Goal: Use online tool/utility: Utilize a website feature to perform a specific function

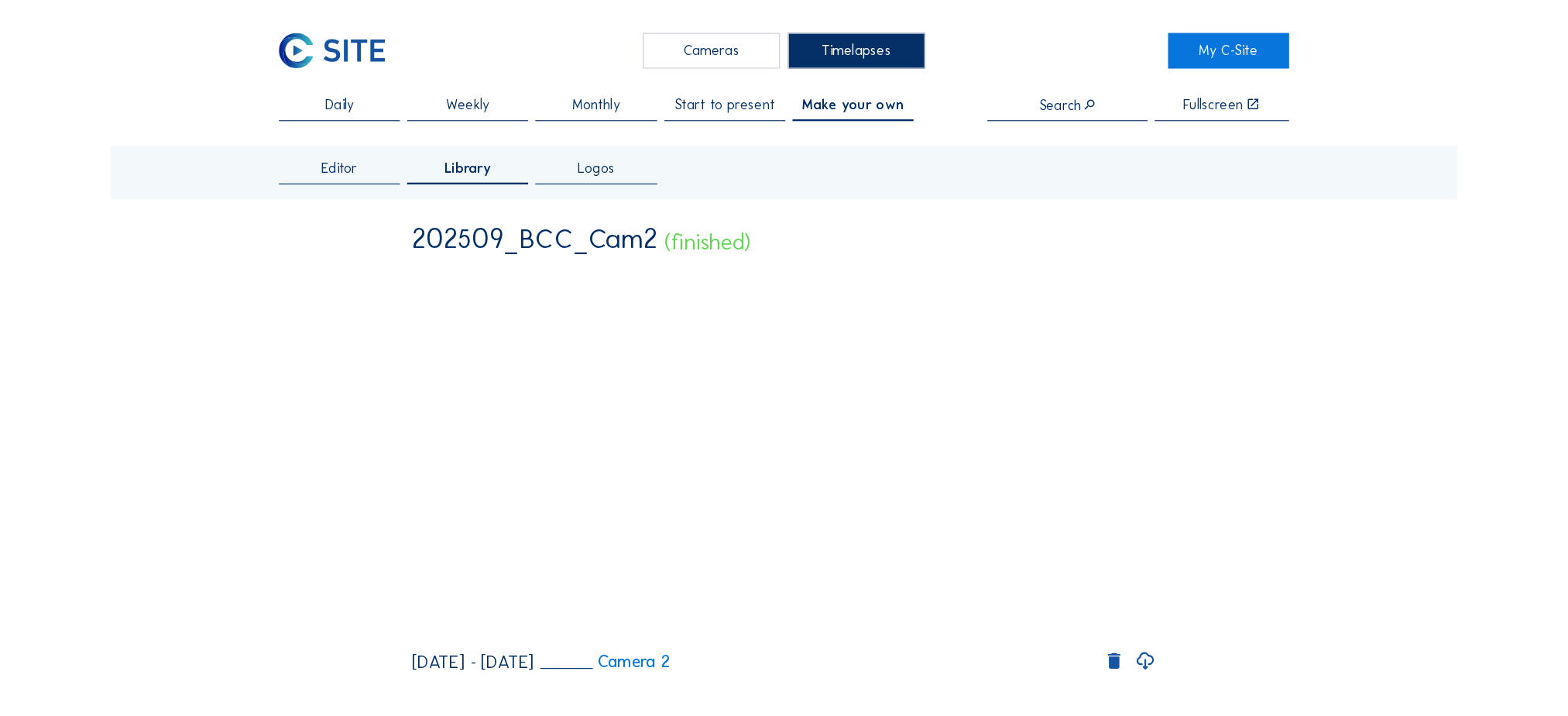
scroll to position [77, 0]
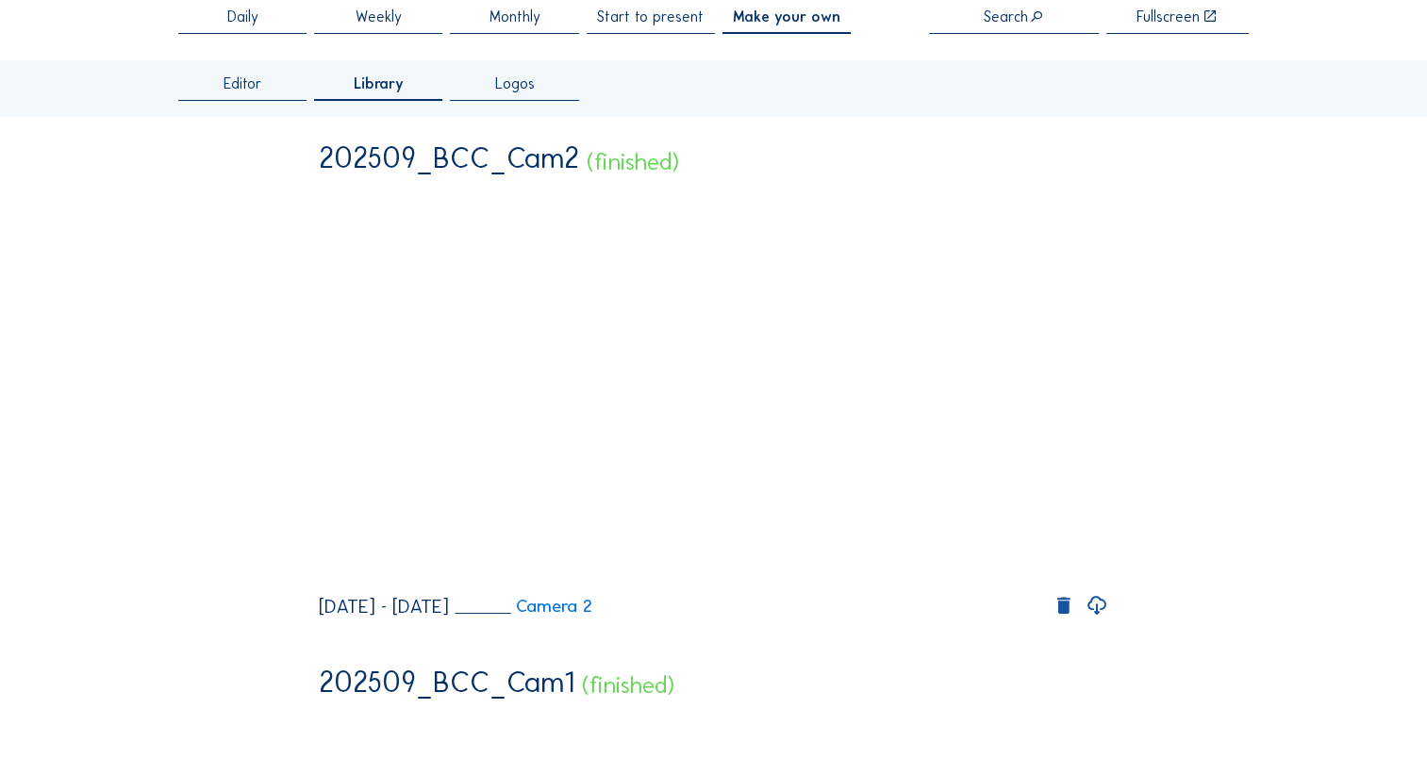
drag, startPoint x: 1106, startPoint y: 658, endPoint x: 1088, endPoint y: 681, distance: 29.6
click at [1106, 620] on icon at bounding box center [1097, 606] width 23 height 26
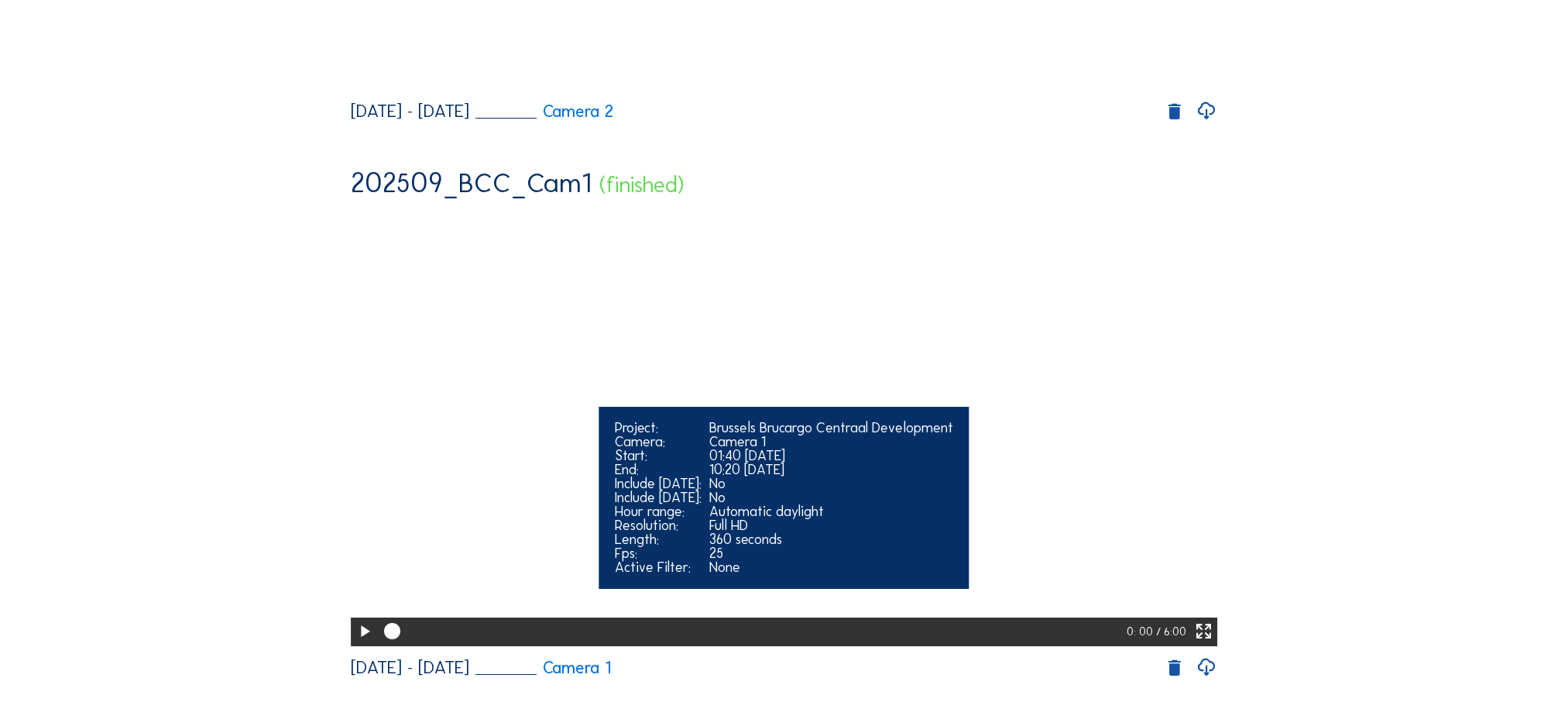
scroll to position [620, 0]
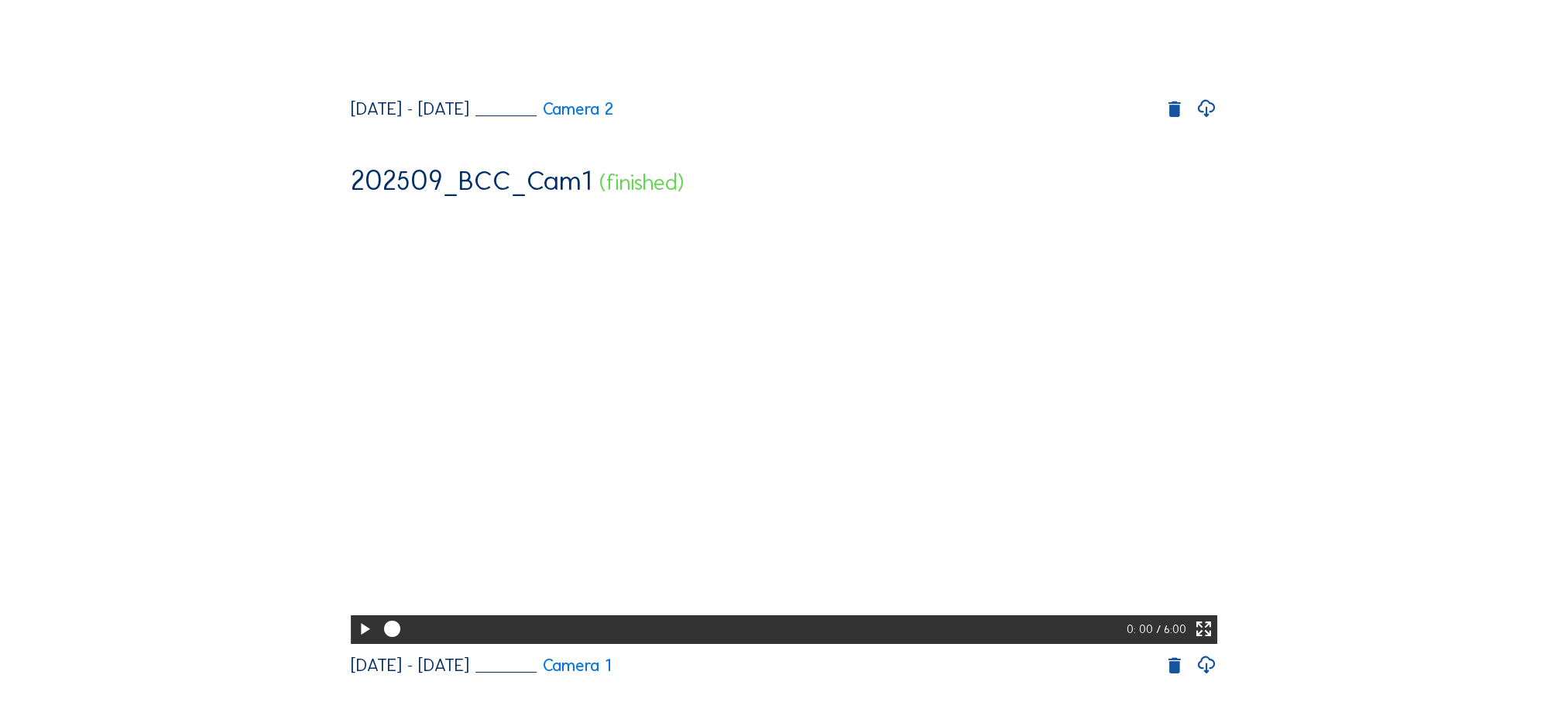
click at [264, 268] on div "Editor Library Logos 202509_BCC_Cam2 (finished) Your browser does not support t…" at bounding box center [784, 660] width 1176 height 2255
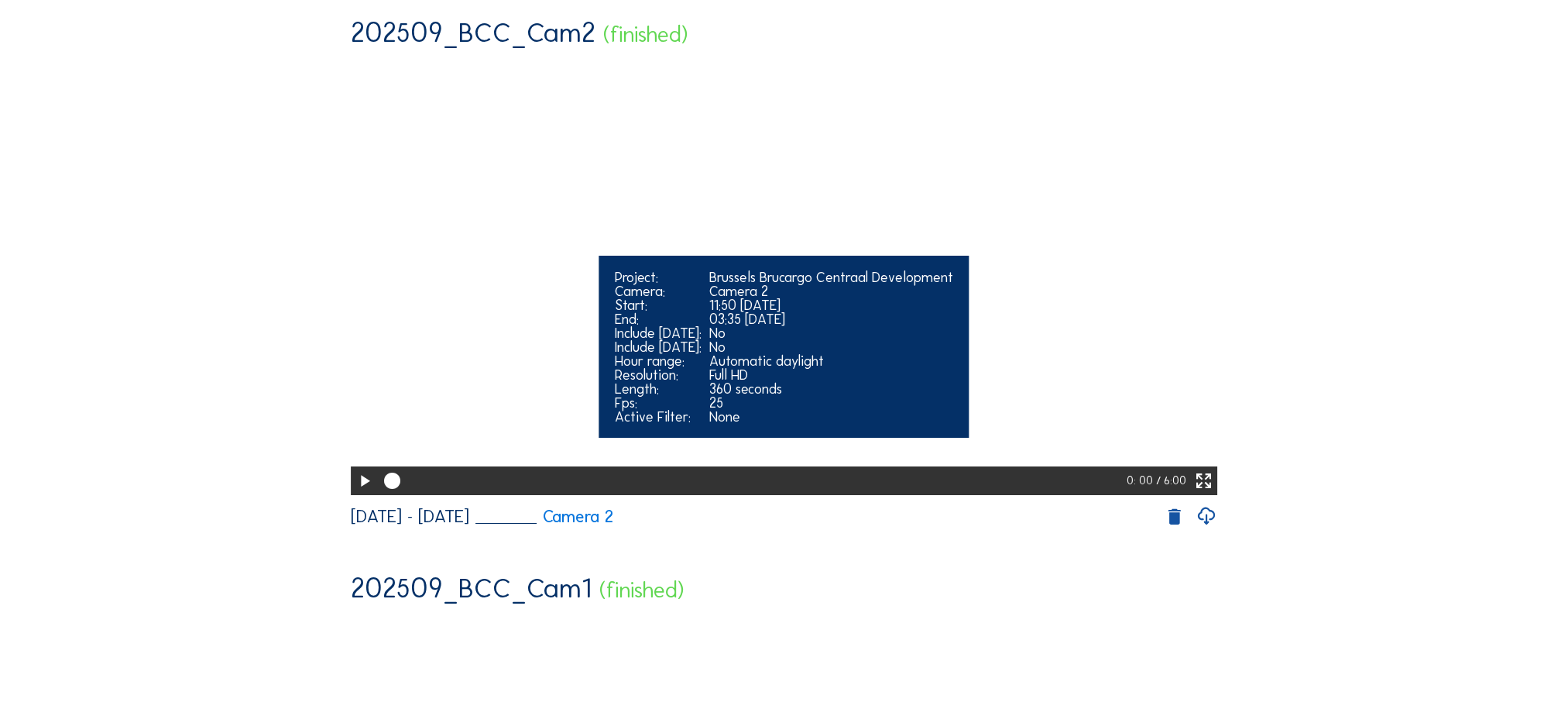
scroll to position [232, 0]
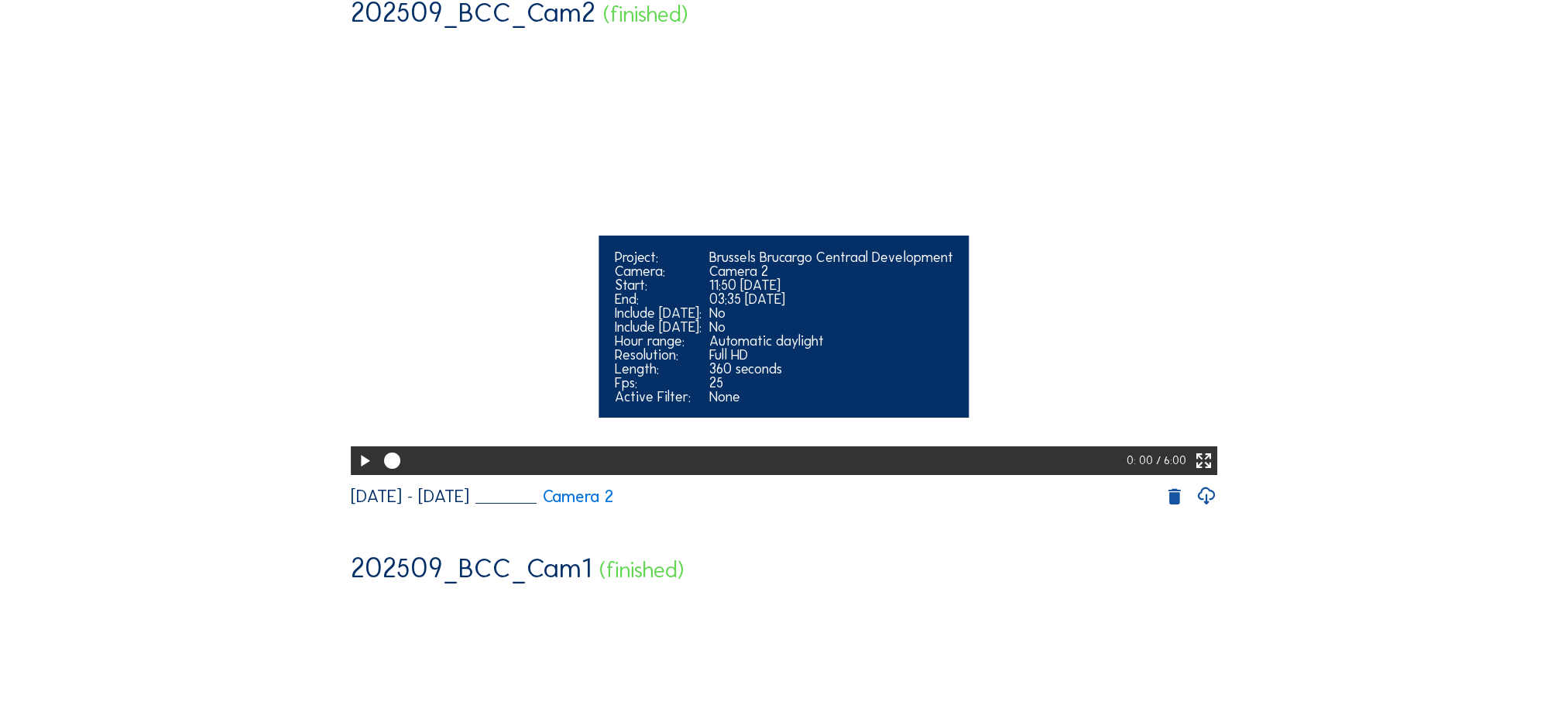
click at [361, 473] on icon at bounding box center [364, 461] width 20 height 24
click at [945, 255] on video "Your browser does not support the video tag." at bounding box center [784, 255] width 868 height 434
click at [905, 231] on video "Your browser does not support the video tag." at bounding box center [784, 255] width 868 height 434
click at [905, 229] on video "Your browser does not support the video tag." at bounding box center [784, 255] width 868 height 434
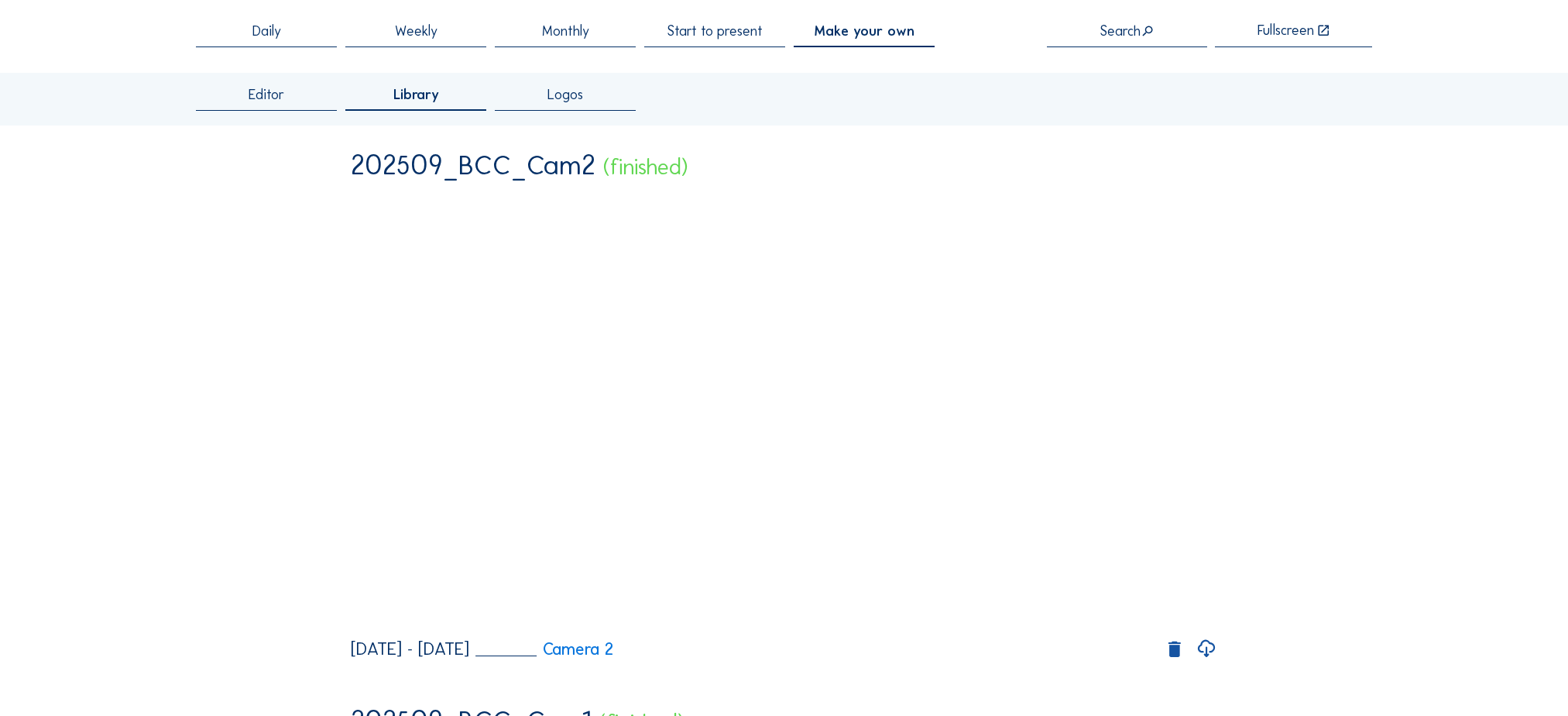
scroll to position [77, 0]
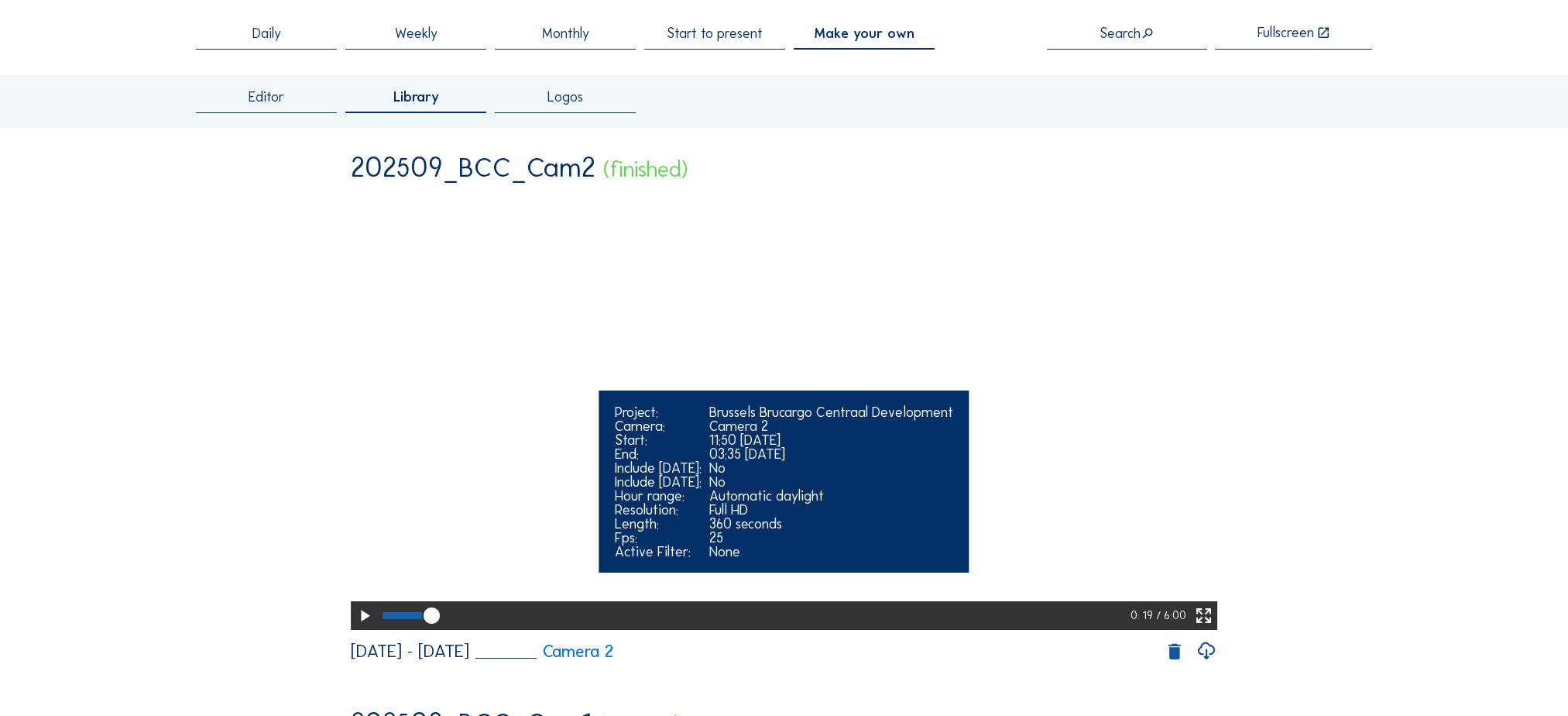
drag, startPoint x: 429, startPoint y: 673, endPoint x: 392, endPoint y: 671, distance: 37.1
click at [392, 622] on div at bounding box center [754, 615] width 752 height 29
click at [392, 619] on div at bounding box center [390, 615] width 16 height 7
drag, startPoint x: 402, startPoint y: 672, endPoint x: 372, endPoint y: 677, distance: 30.4
click at [372, 622] on div "0: 06 / 6:00" at bounding box center [784, 615] width 868 height 29
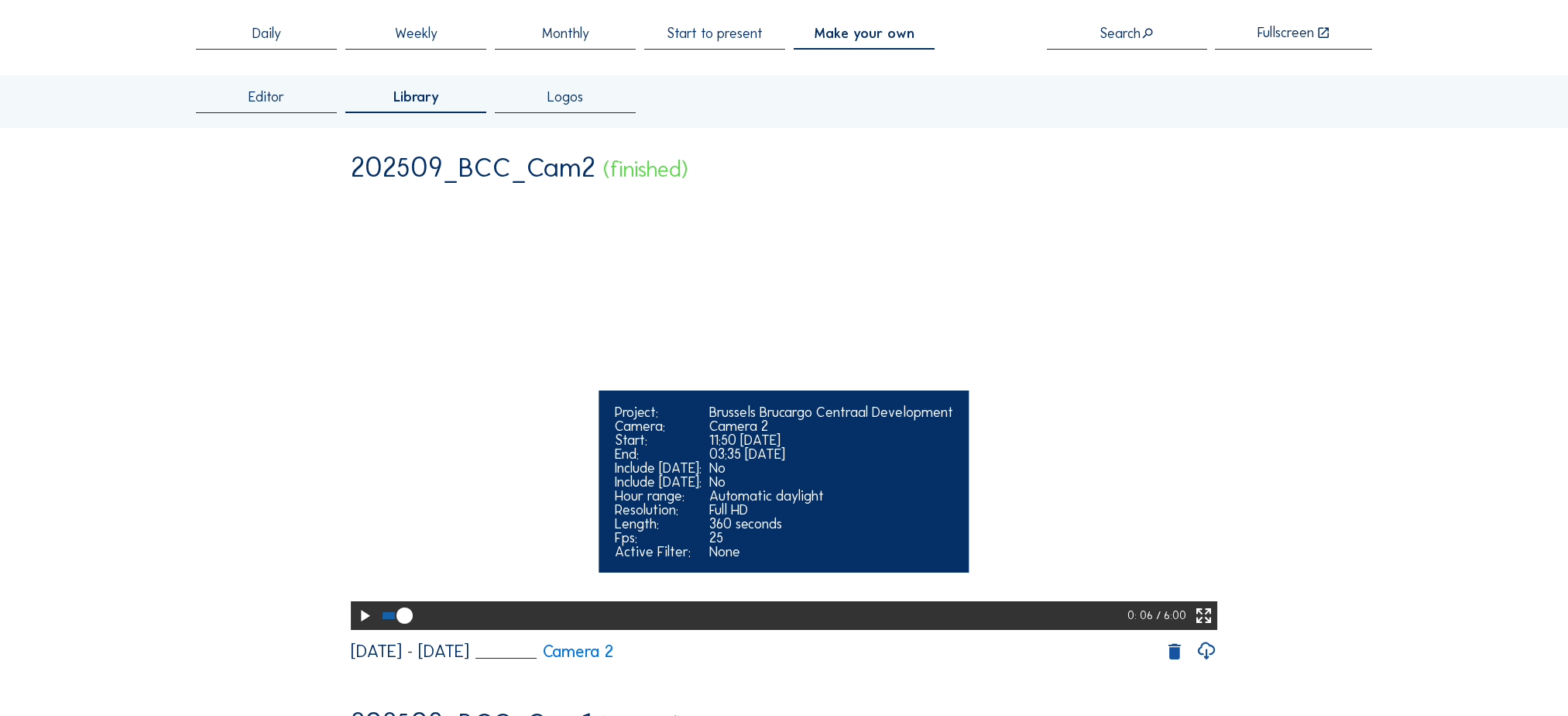
click at [384, 619] on div at bounding box center [388, 615] width 12 height 7
click at [387, 622] on icon at bounding box center [397, 616] width 20 height 21
click at [777, 339] on video "Your browser does not support the video tag." at bounding box center [784, 411] width 868 height 434
click at [777, 360] on video "Your browser does not support the video tag." at bounding box center [784, 411] width 868 height 434
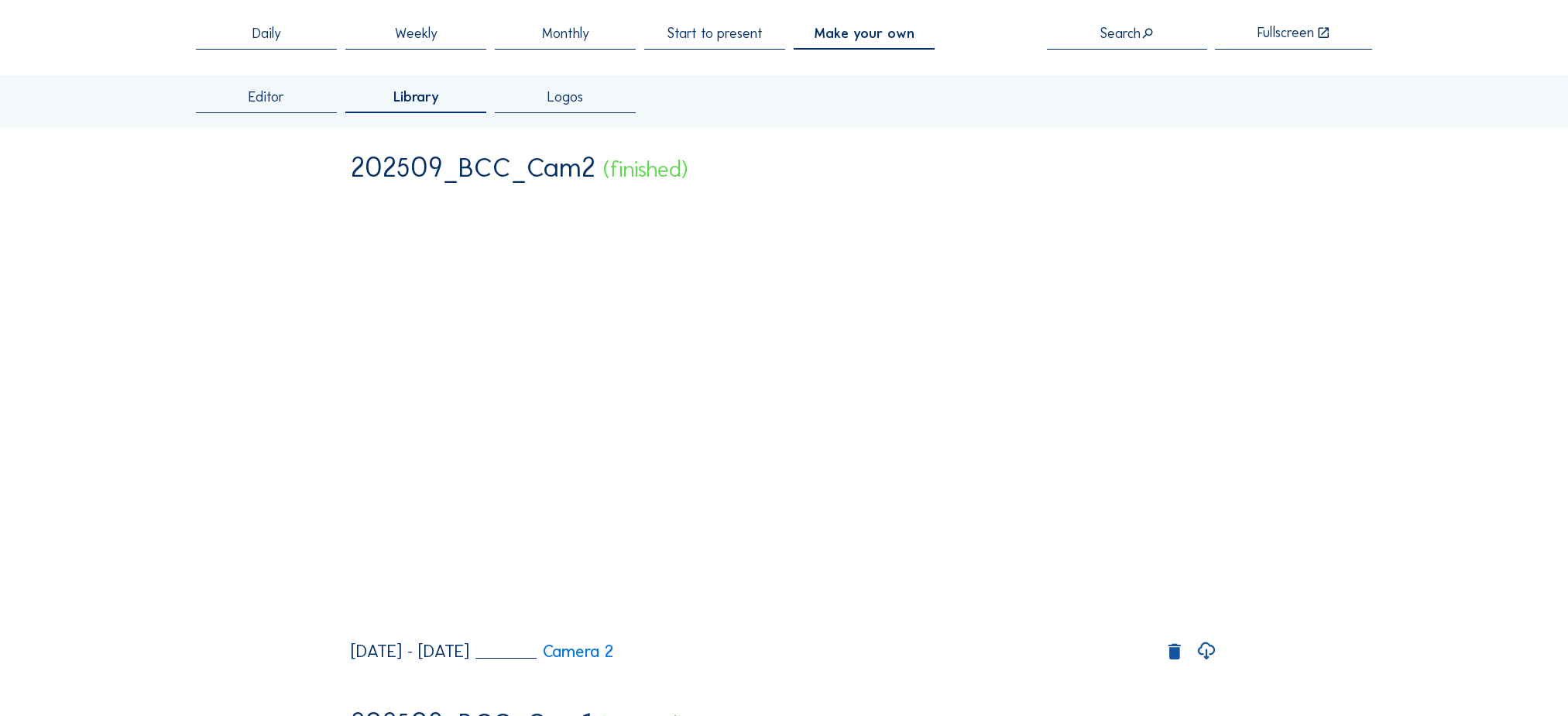
click at [838, 35] on span "Make your own" at bounding box center [864, 33] width 100 height 14
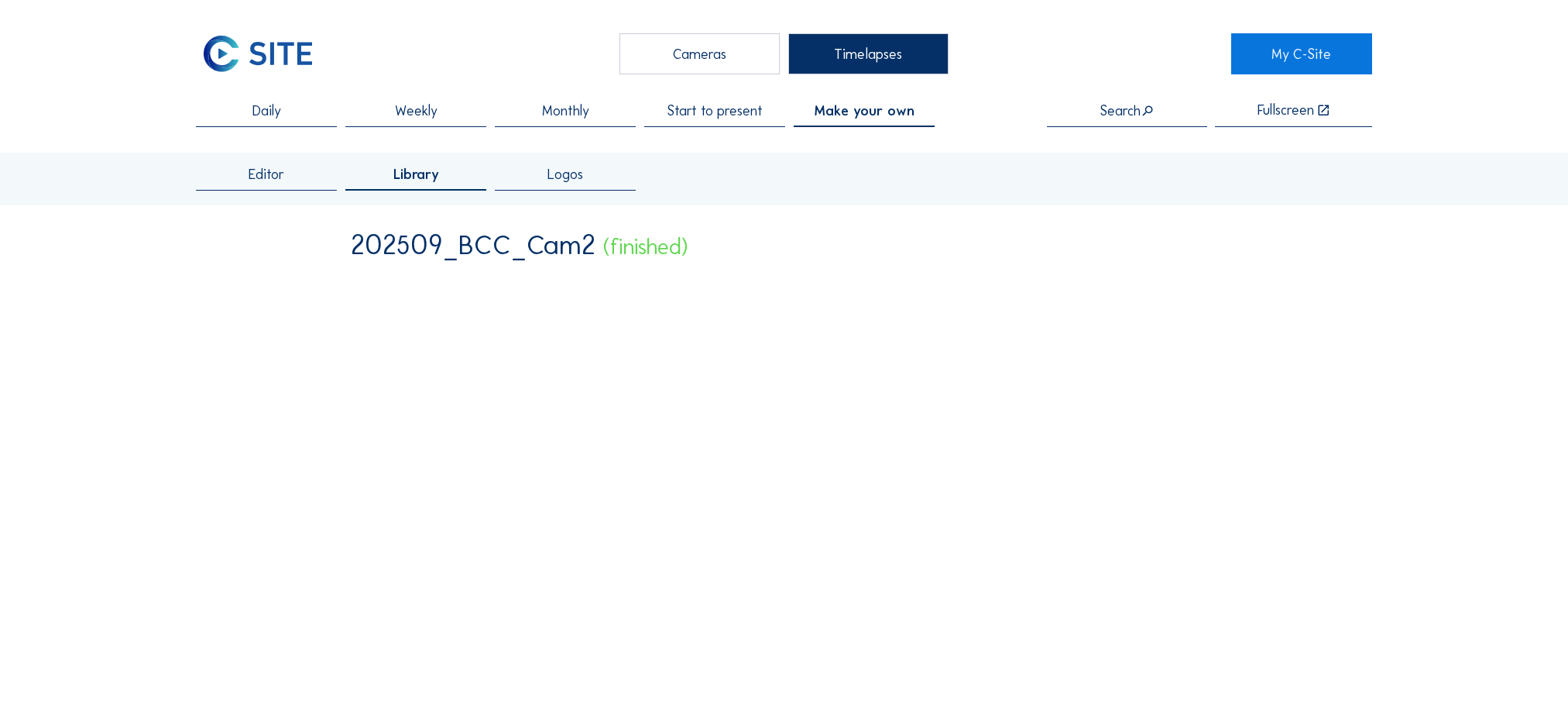
click at [276, 180] on span "Editor" at bounding box center [266, 174] width 35 height 14
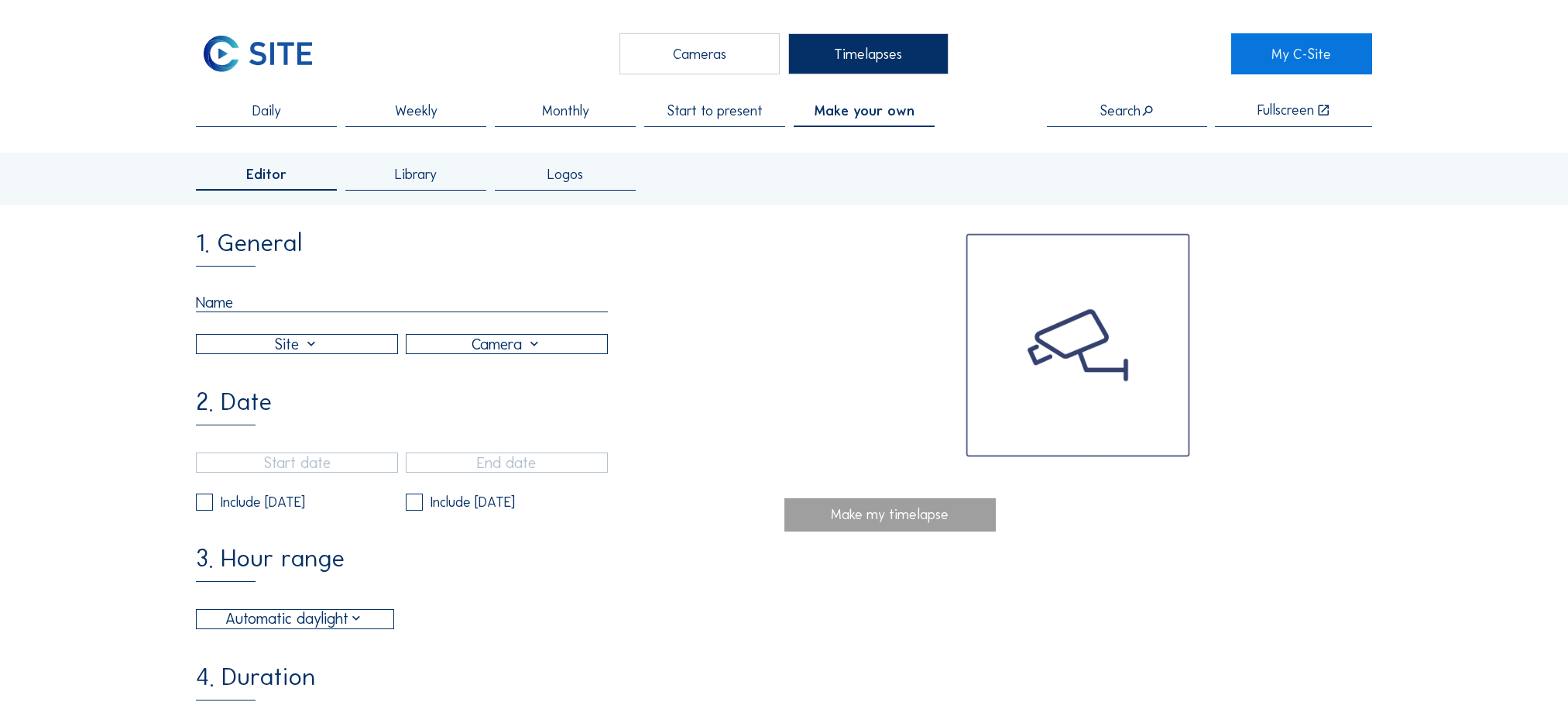
click at [275, 353] on div at bounding box center [297, 344] width 200 height 19
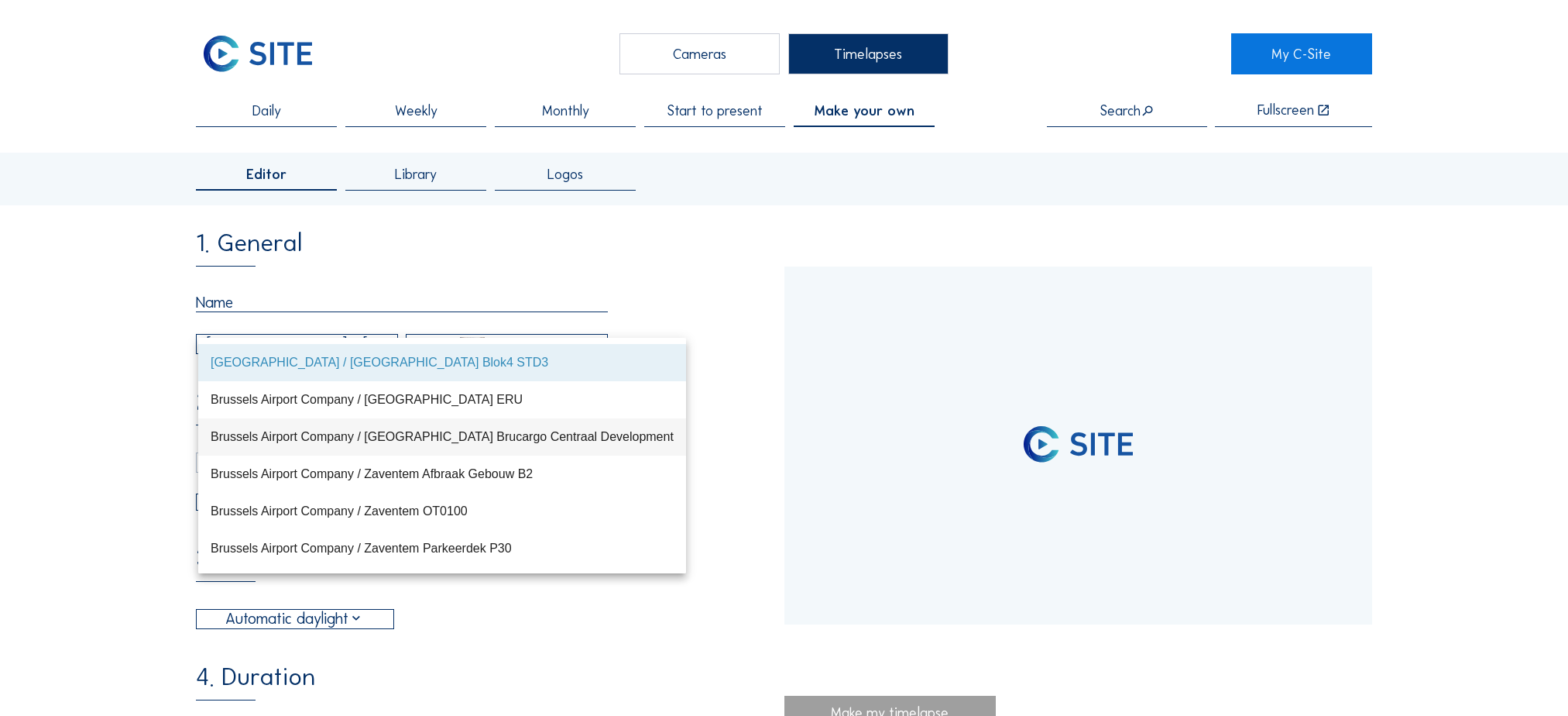
click at [300, 434] on div "Brussels Airport Company / [GEOGRAPHIC_DATA] Brucargo Centraal Development" at bounding box center [442, 437] width 463 height 15
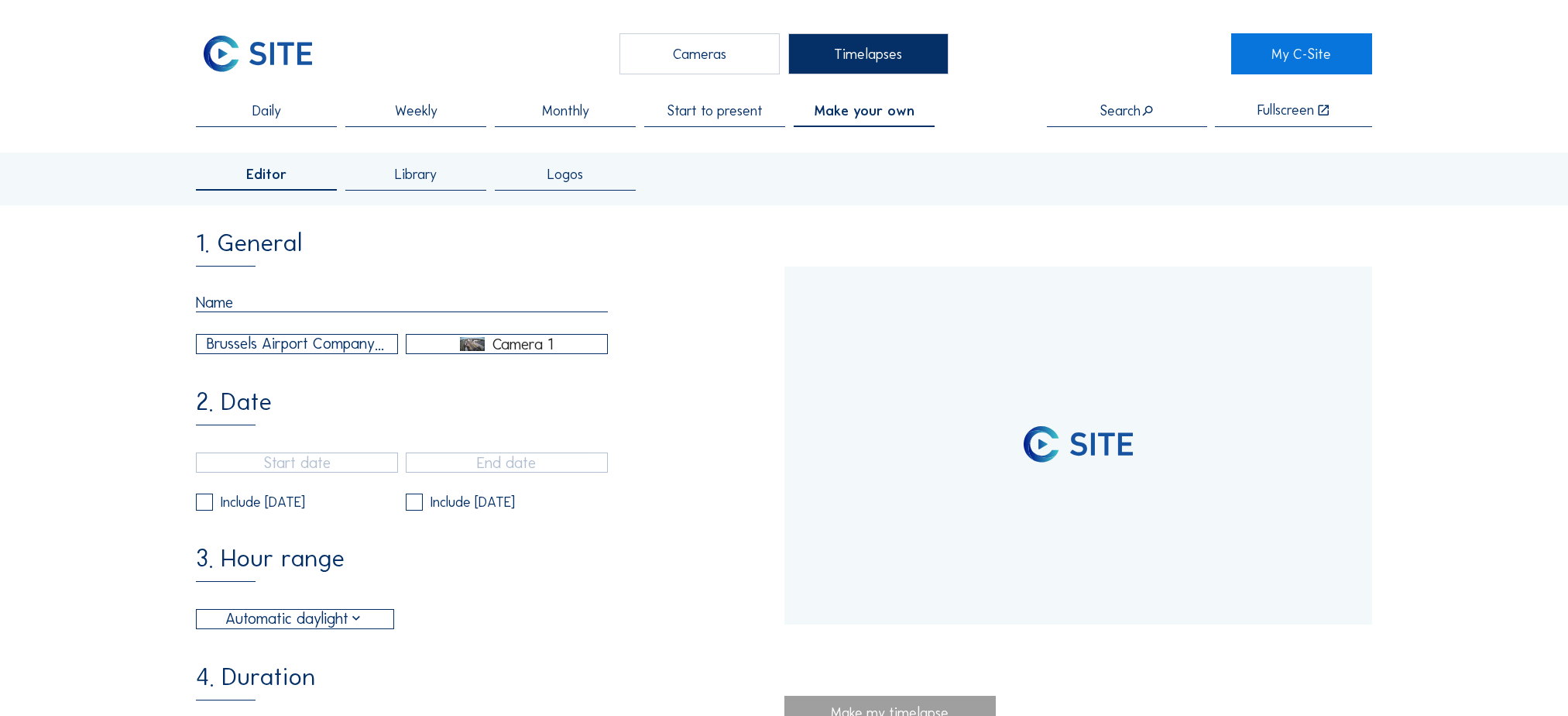
type input "[DATE] 19:00"
type input "[DATE] 15:00"
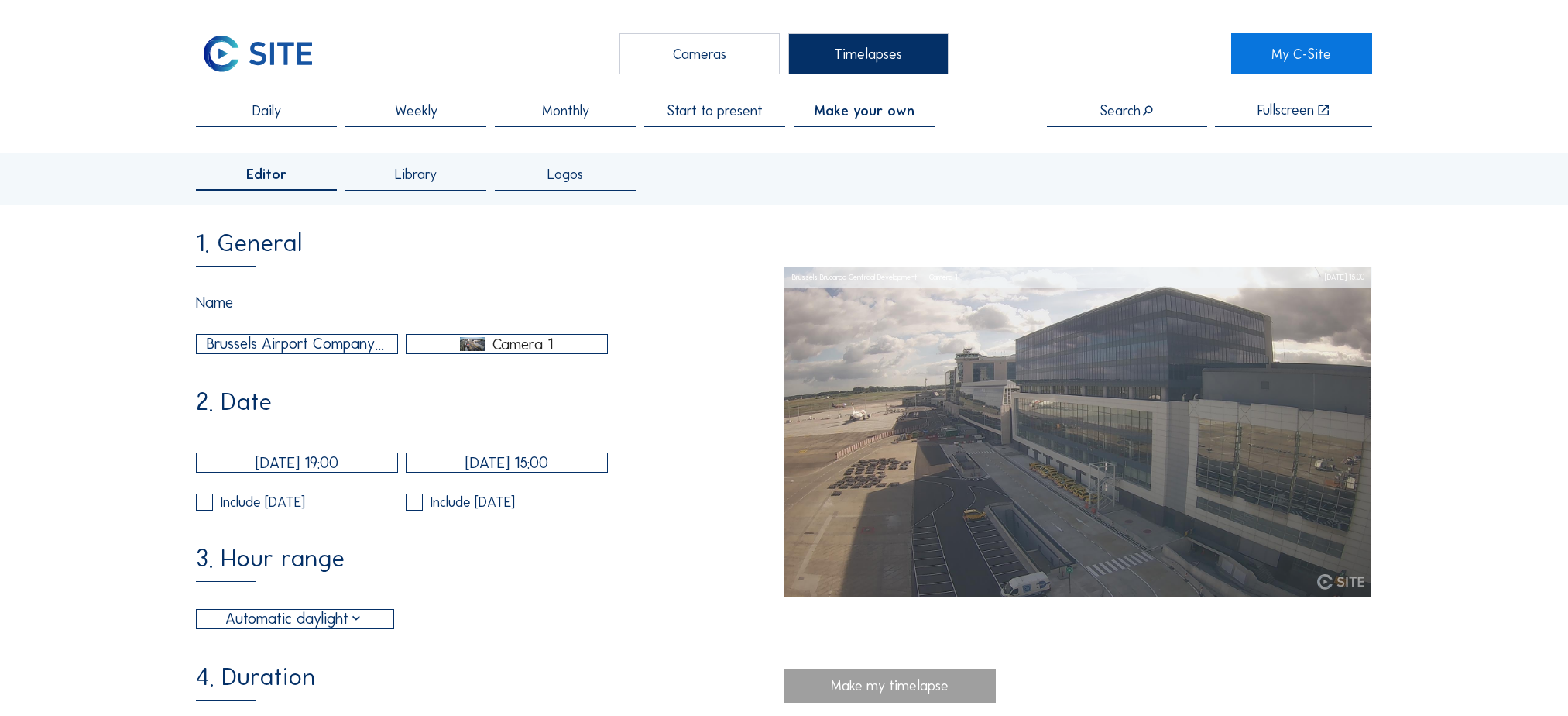
type input "[DATE] 13:40"
type input "[DATE] 10:20"
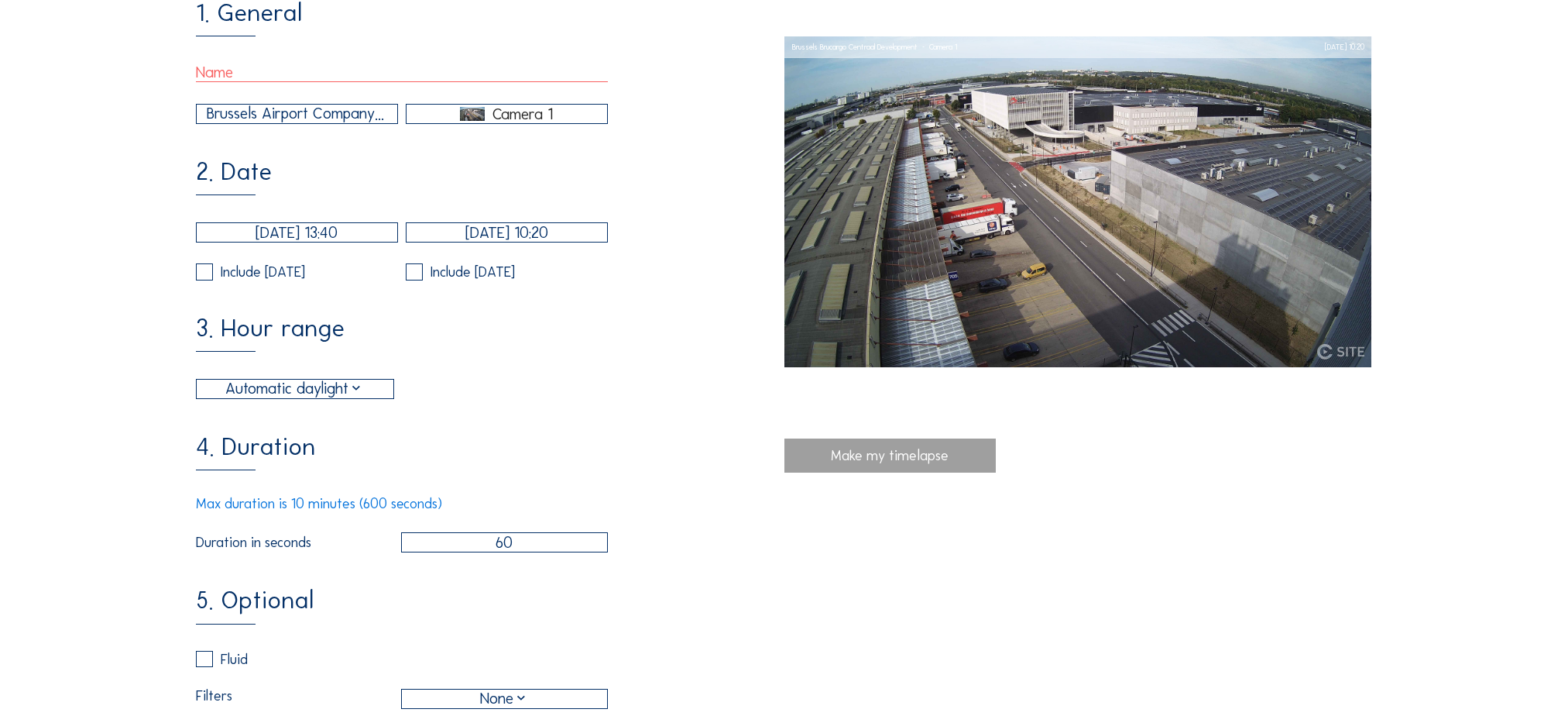
scroll to position [232, 0]
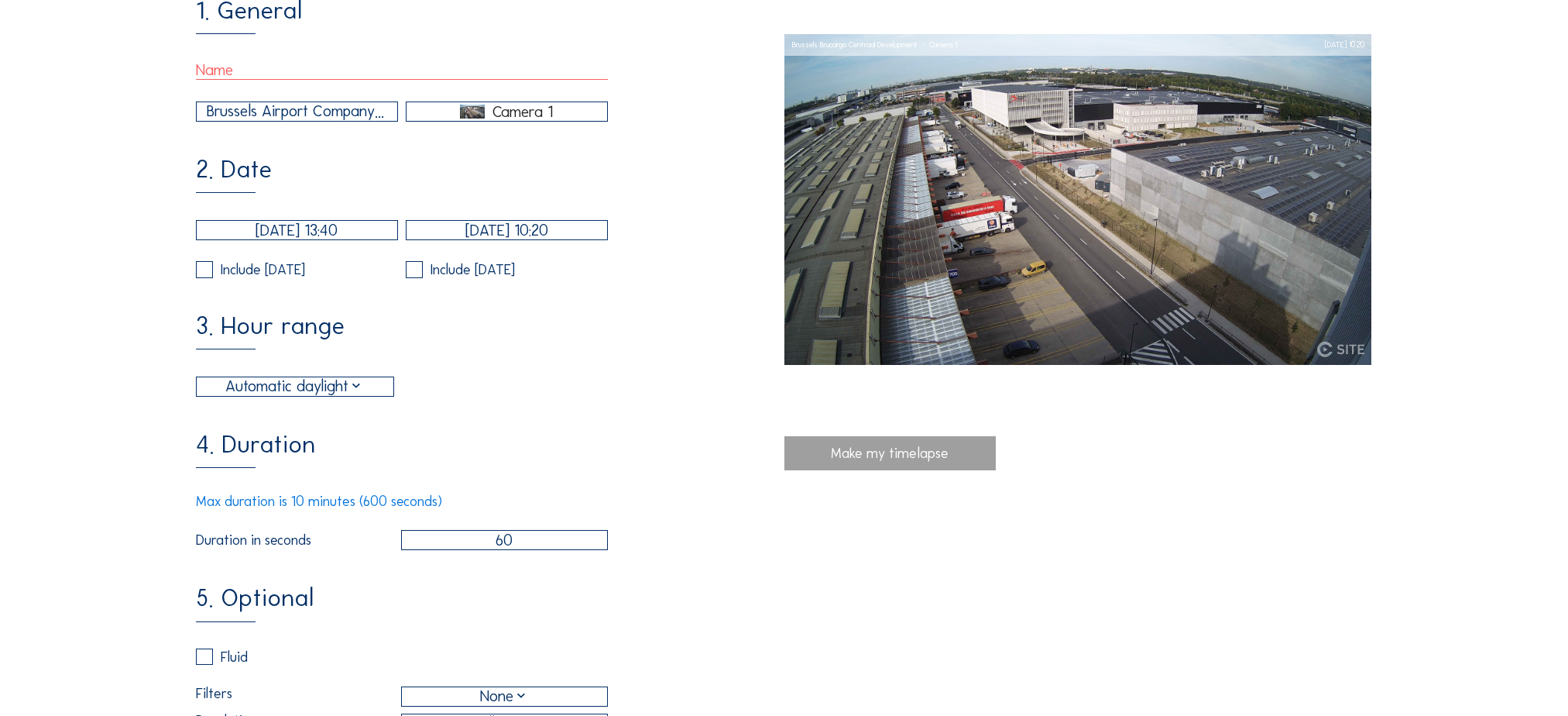
drag, startPoint x: 518, startPoint y: 556, endPoint x: 465, endPoint y: 555, distance: 53.0
click at [465, 550] on input "60" at bounding box center [505, 539] width 207 height 21
type input "180"
drag, startPoint x: 585, startPoint y: 408, endPoint x: 582, endPoint y: 420, distance: 12.4
click at [585, 397] on div "Automatic daylight 06:00 From 18:00 To" at bounding box center [402, 386] width 412 height 21
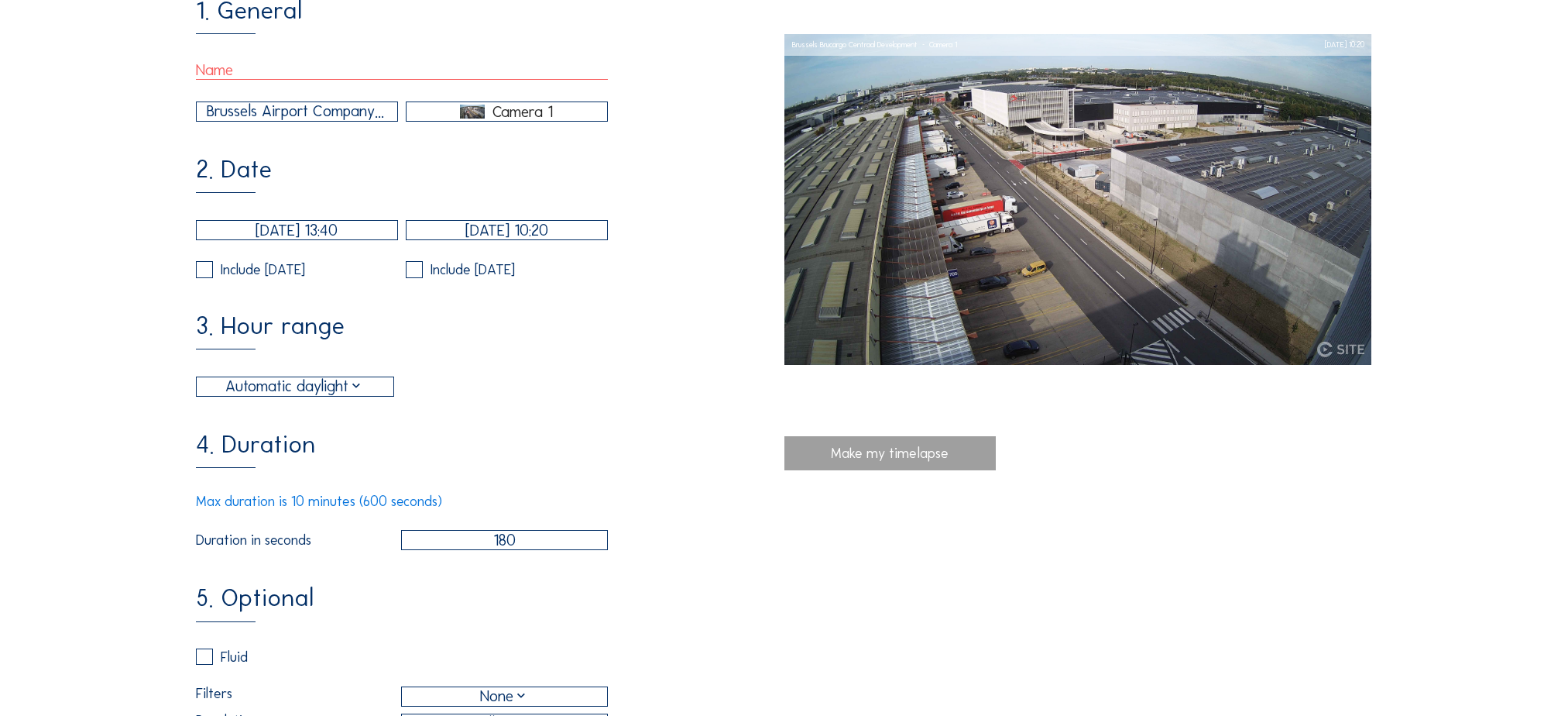
click at [222, 65] on input "text" at bounding box center [402, 71] width 412 height 20
paste input "202509_bcc_cam1-20220523-20250826_360sec-AutomaticDaylight"
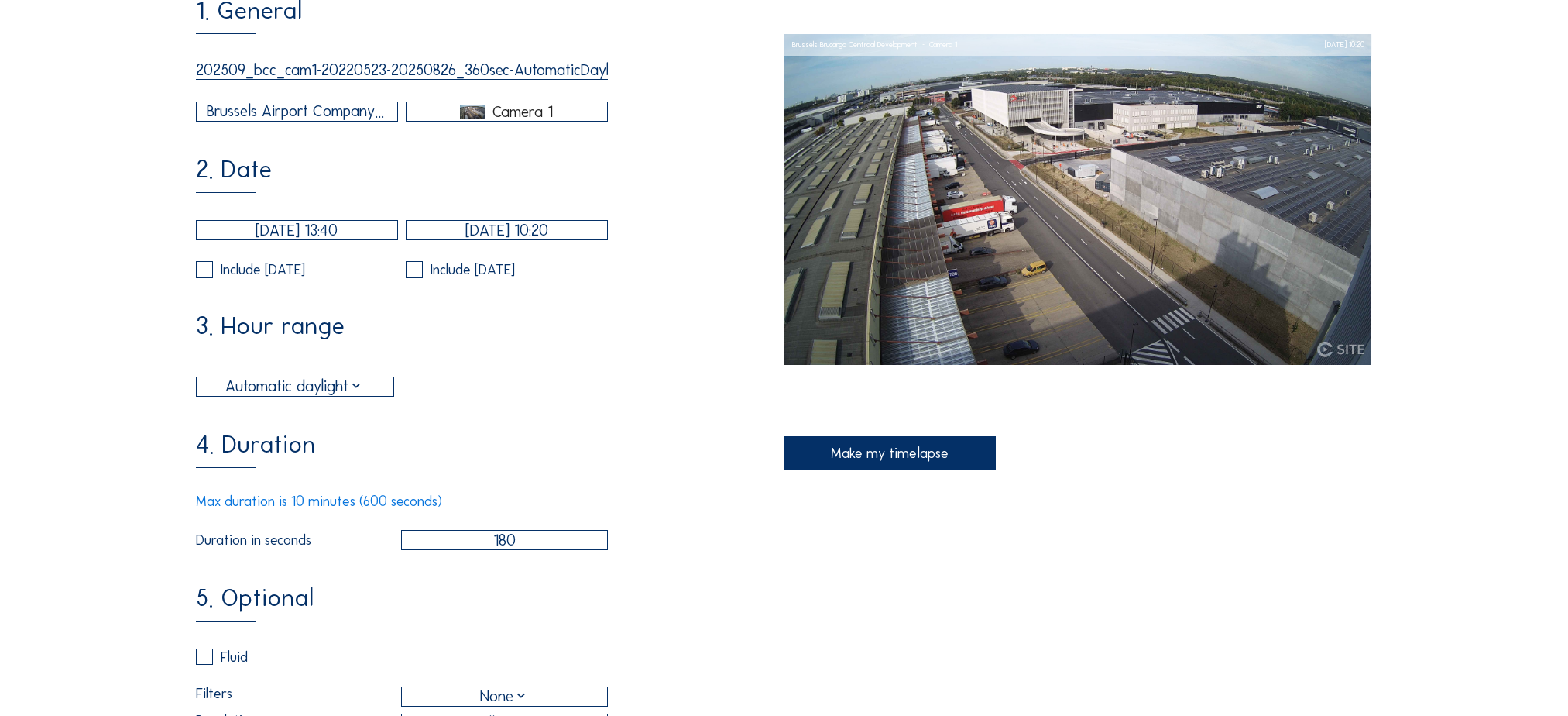
scroll to position [0, 29]
click at [456, 69] on input "202509_bcc_cam1-20220523-20250826_360sec-AutomaticDaylight" at bounding box center [402, 71] width 412 height 20
click at [586, 67] on input "202509_bcc_cam1-20220523-20250826_180sec-AutomaticDaylight" at bounding box center [402, 71] width 412 height 20
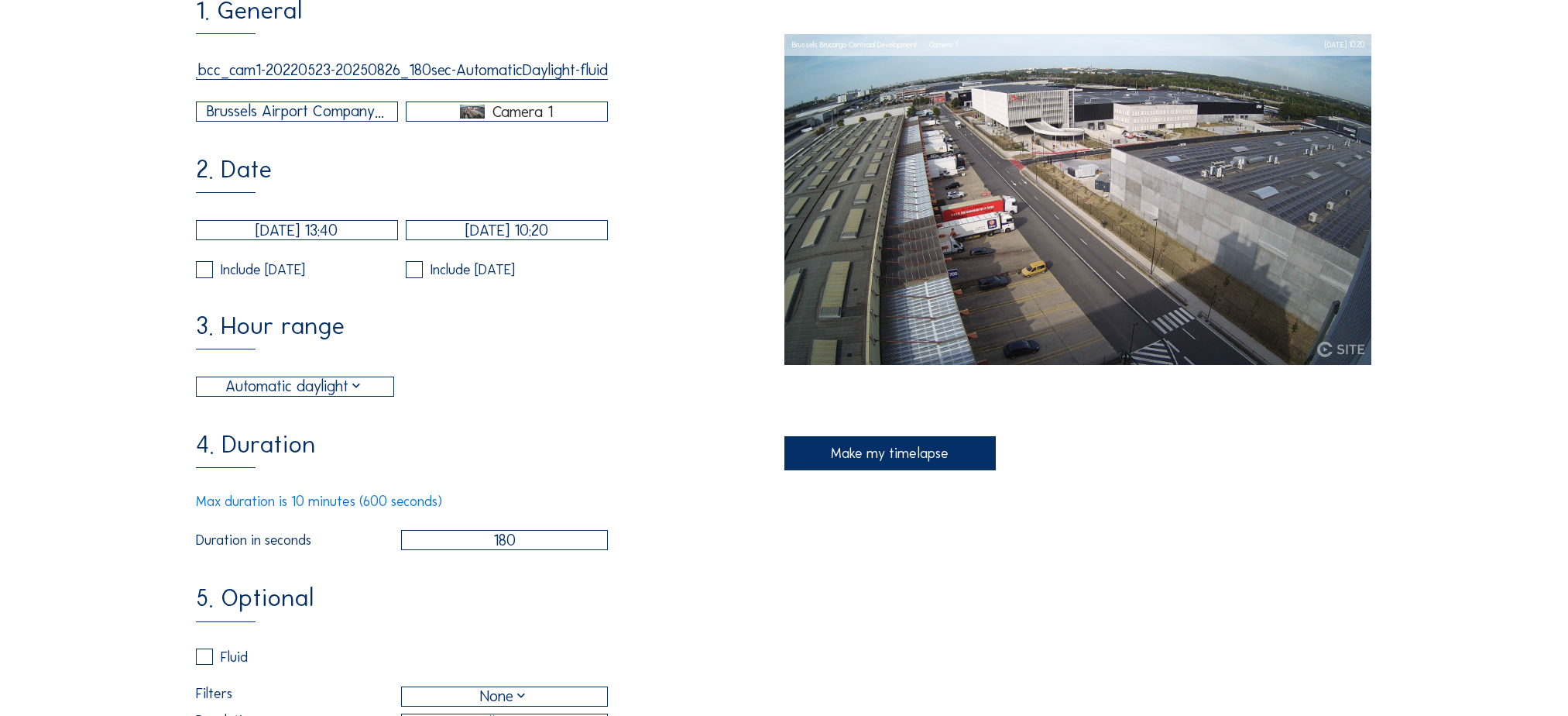
type input "202509_bcc_cam1-20220523-20250826_180sec-AutomaticDaylight-fluid"
click at [722, 216] on div "2. Date [DATE] 13:40 [DATE] 10:20 Include [DATE] Include [DATE]" at bounding box center [490, 218] width 588 height 121
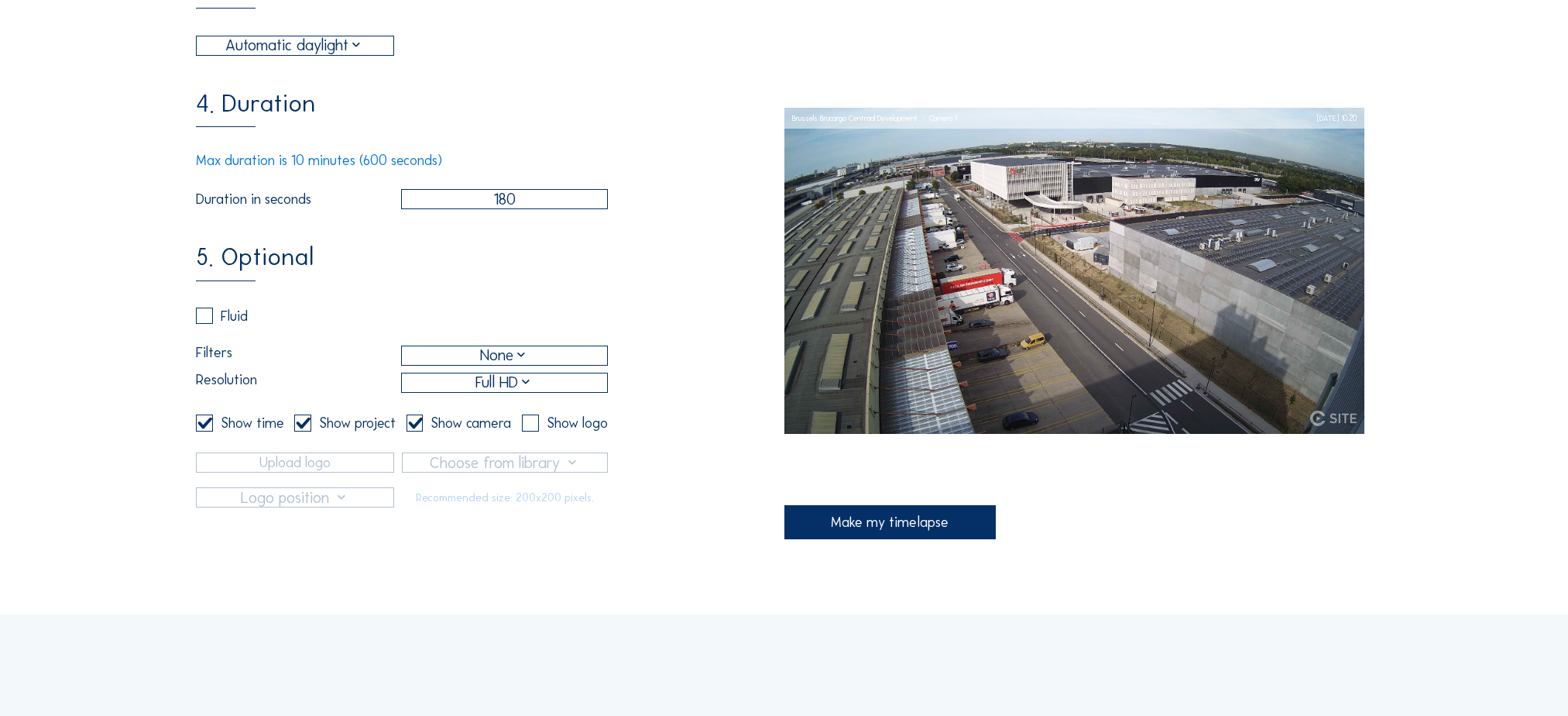
scroll to position [620, 0]
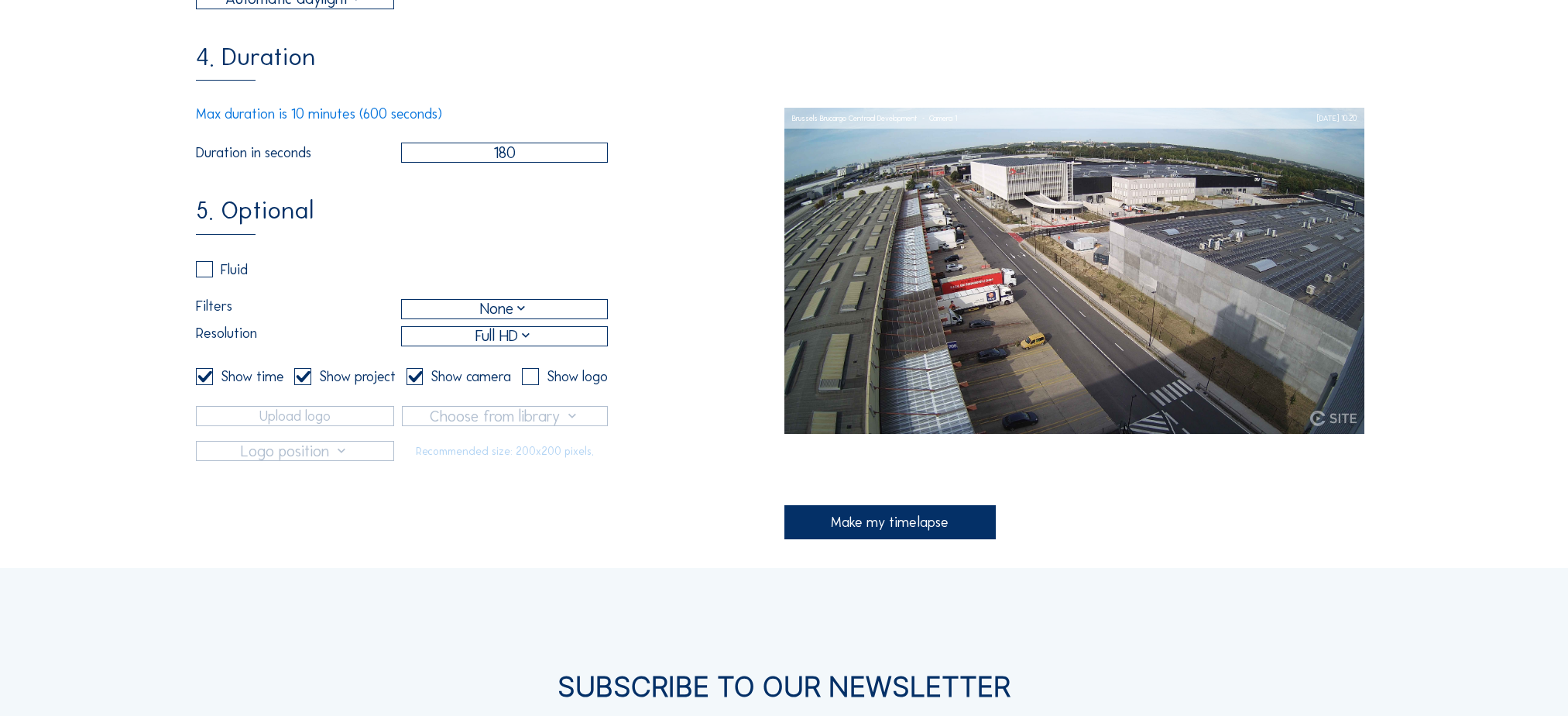
drag, startPoint x: 304, startPoint y: 395, endPoint x: 265, endPoint y: 411, distance: 42.2
click at [303, 381] on input "checkbox" at bounding box center [299, 376] width 10 height 10
checkbox input "false"
click at [208, 385] on label at bounding box center [204, 376] width 17 height 17
click at [206, 381] on input "checkbox" at bounding box center [201, 376] width 10 height 10
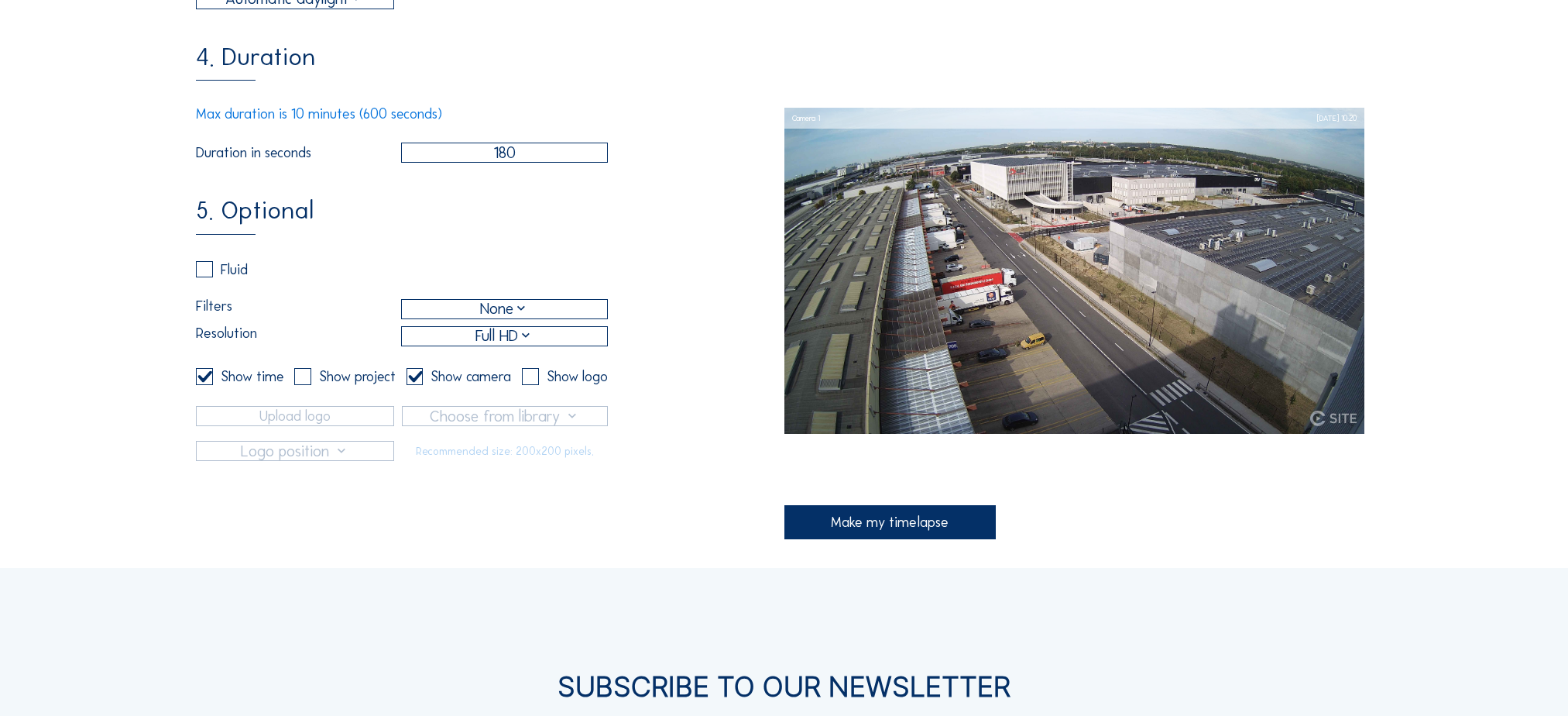
checkbox input "false"
click at [415, 381] on input "checkbox" at bounding box center [411, 376] width 10 height 10
checkbox input "false"
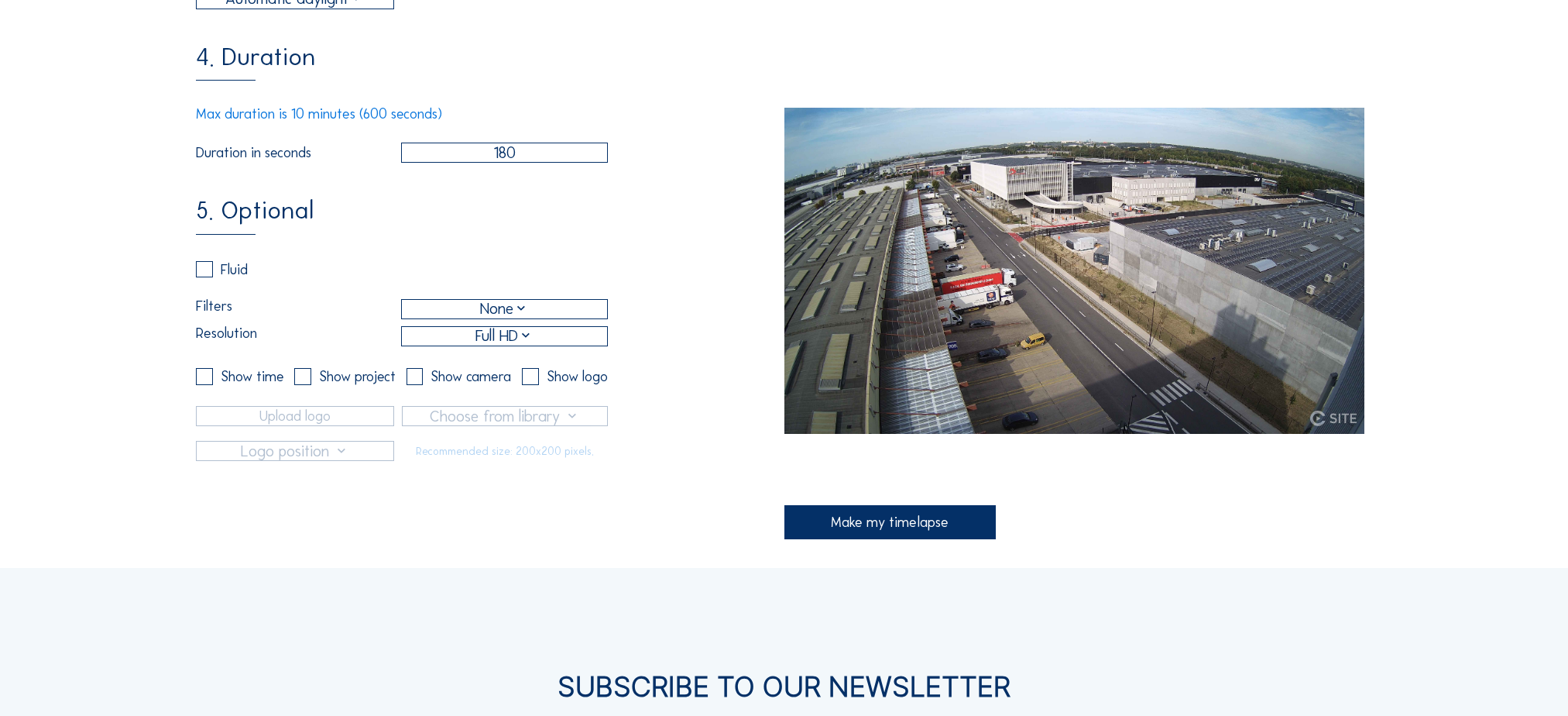
click at [211, 278] on label at bounding box center [204, 269] width 17 height 17
click at [206, 274] on input "checkbox" at bounding box center [201, 269] width 10 height 10
checkbox input "true"
click at [898, 530] on div "Make my timelapse" at bounding box center [891, 521] width 212 height 34
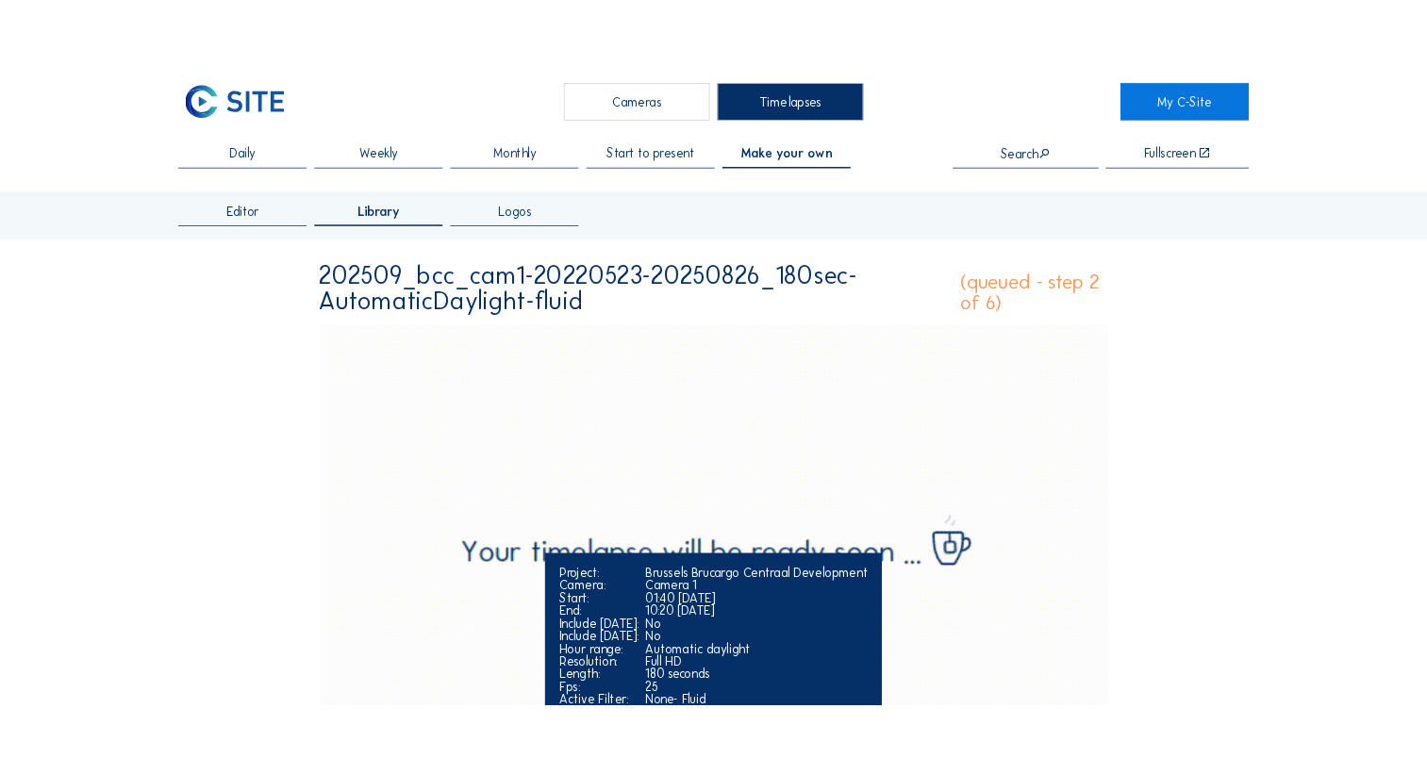
scroll to position [0, 0]
